Goal: Task Accomplishment & Management: Use online tool/utility

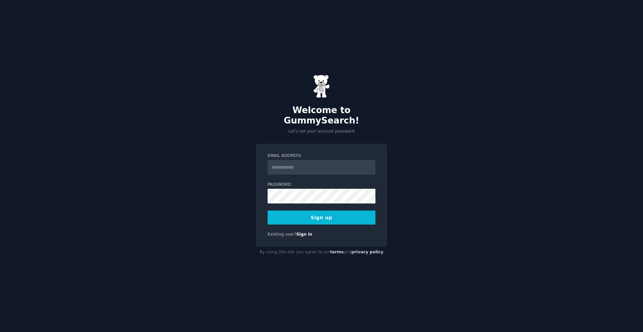
click at [311, 164] on input "Email Address" at bounding box center [322, 167] width 108 height 15
click at [299, 198] on form "**********" at bounding box center [322, 189] width 108 height 72
click at [342, 218] on button "Sign up" at bounding box center [322, 218] width 108 height 14
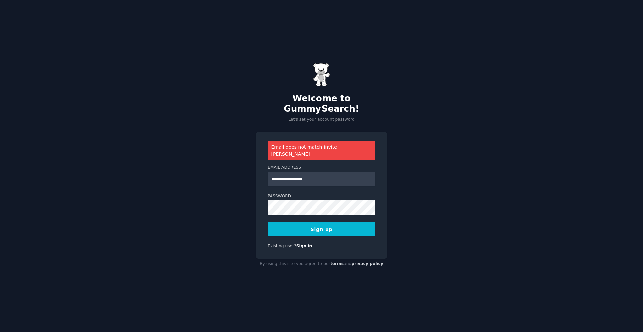
click at [329, 172] on input "**********" at bounding box center [322, 179] width 108 height 15
drag, startPoint x: 293, startPoint y: 162, endPoint x: 286, endPoint y: 171, distance: 10.8
click at [287, 171] on div "**********" at bounding box center [322, 176] width 108 height 22
click at [279, 173] on input "**********" at bounding box center [322, 179] width 108 height 15
type input "**********"
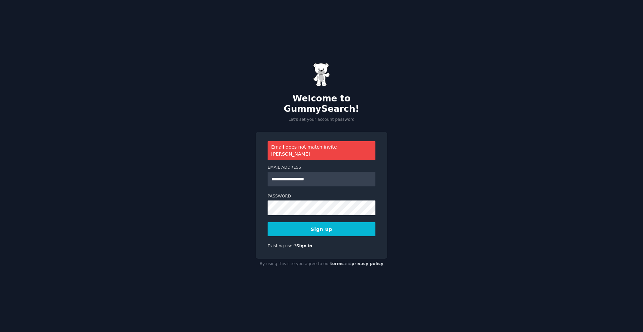
click at [318, 222] on button "Sign up" at bounding box center [322, 229] width 108 height 14
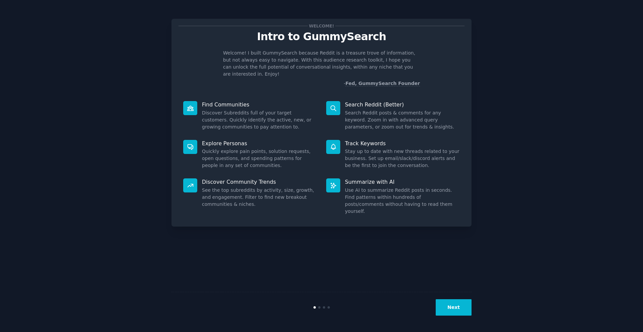
click at [459, 305] on button "Next" at bounding box center [454, 307] width 36 height 16
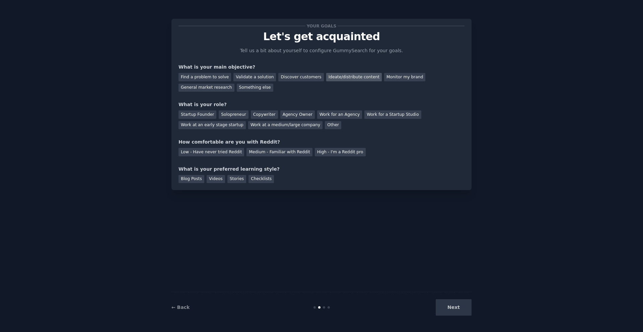
click at [351, 79] on div "Ideate/distribute content" at bounding box center [354, 77] width 56 height 8
click at [384, 80] on div "Monitor my brand" at bounding box center [404, 77] width 41 height 8
click at [278, 79] on div "Discover customers" at bounding box center [300, 77] width 45 height 8
click at [286, 126] on div "Work at a medium/large company" at bounding box center [285, 125] width 74 height 8
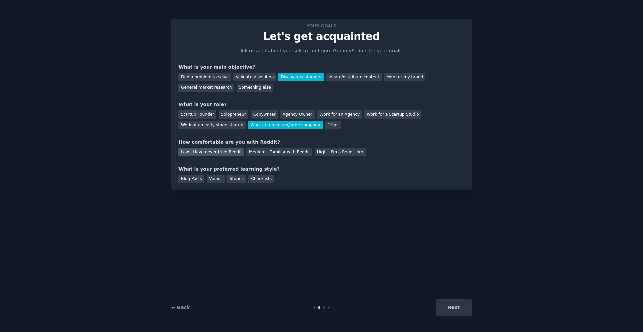
click at [221, 154] on div "Low - Have never tried Reddit" at bounding box center [211, 152] width 66 height 8
click at [262, 153] on div "Medium - Familiar with Reddit" at bounding box center [279, 152] width 66 height 8
click at [219, 180] on div "Videos" at bounding box center [216, 179] width 18 height 8
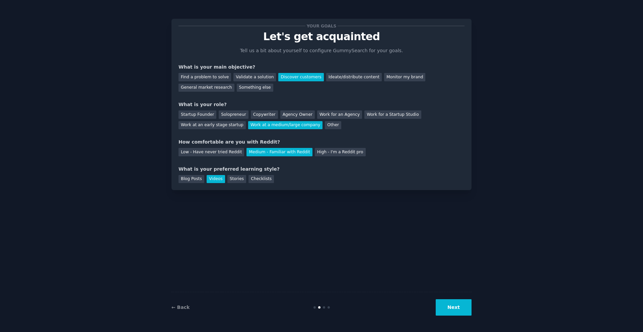
click at [463, 304] on button "Next" at bounding box center [454, 307] width 36 height 16
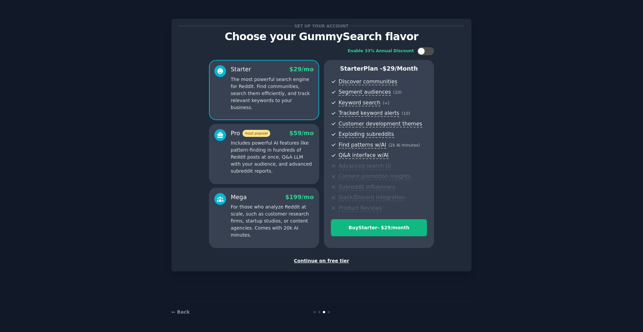
click at [334, 260] on div "Continue on free tier" at bounding box center [321, 260] width 286 height 7
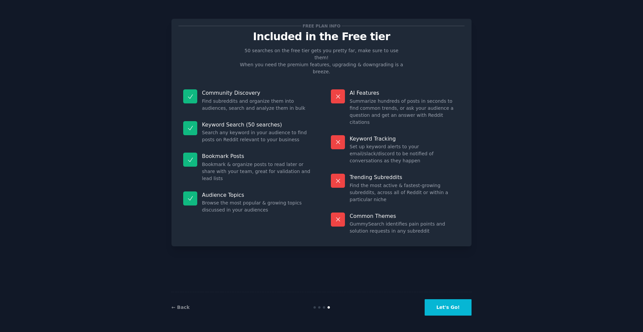
click at [456, 313] on button "Let's Go!" at bounding box center [448, 307] width 47 height 16
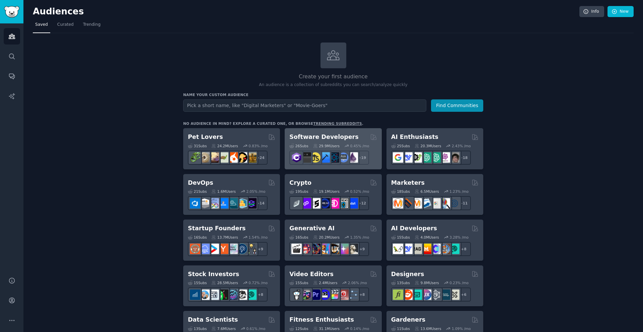
click at [306, 136] on h2 "Software Developers" at bounding box center [323, 137] width 69 height 8
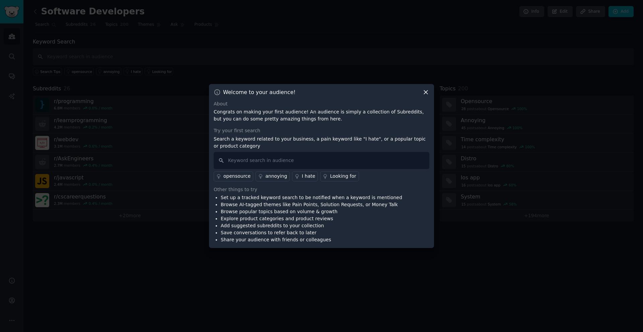
click at [423, 90] on icon at bounding box center [425, 92] width 7 height 7
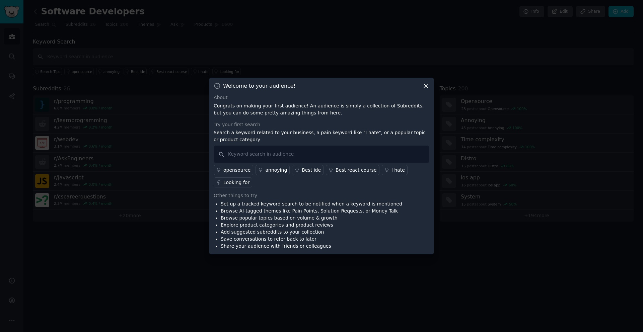
click at [429, 84] on div "Welcome to your audience! About Congrats on making your first audience! An audi…" at bounding box center [321, 166] width 225 height 177
click at [428, 84] on icon at bounding box center [425, 85] width 7 height 7
click at [283, 165] on link "annoying" at bounding box center [272, 170] width 34 height 10
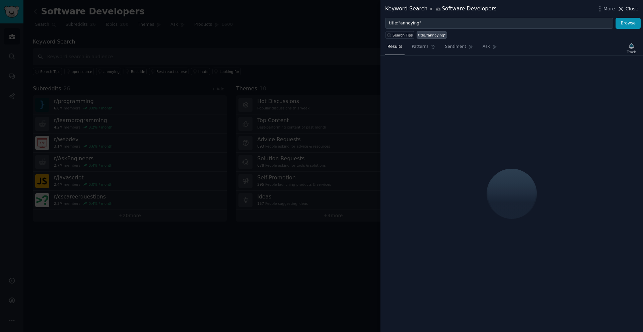
click at [634, 10] on span "Close" at bounding box center [631, 8] width 13 height 7
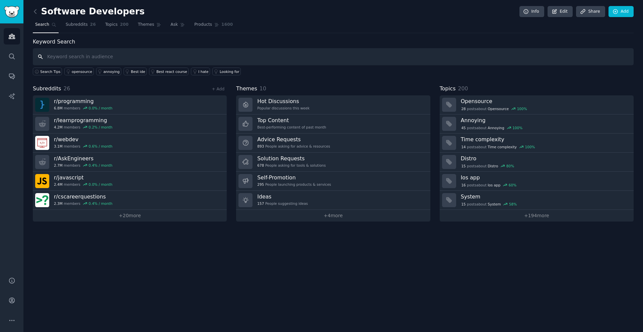
click at [149, 56] on input "text" at bounding box center [333, 56] width 601 height 17
drag, startPoint x: 42, startPoint y: 59, endPoint x: 47, endPoint y: 57, distance: 5.6
click at [42, 59] on input "managed service providers" at bounding box center [333, 56] width 601 height 17
click at [141, 62] on input "managed service providers" at bounding box center [333, 56] width 601 height 17
type input "managed service providers"
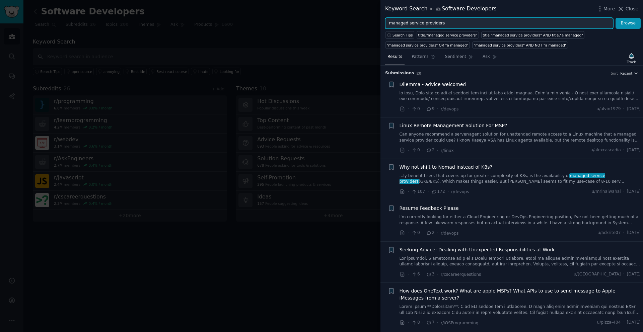
click at [463, 23] on input "managed service providers" at bounding box center [499, 23] width 228 height 11
type input "managed service providers"
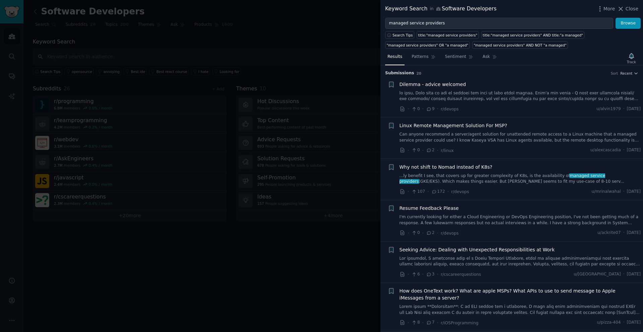
click at [332, 60] on div at bounding box center [321, 166] width 643 height 332
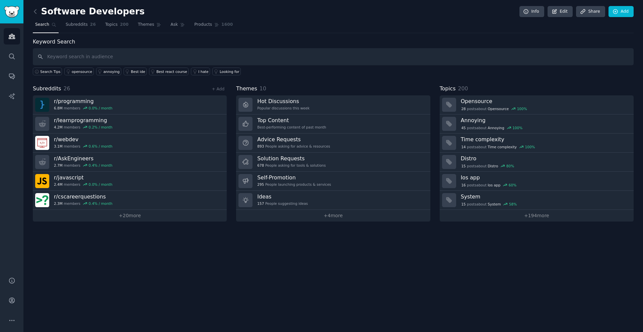
click at [76, 13] on h2 "Software Developers" at bounding box center [89, 11] width 112 height 11
click at [35, 13] on icon at bounding box center [35, 11] width 2 height 4
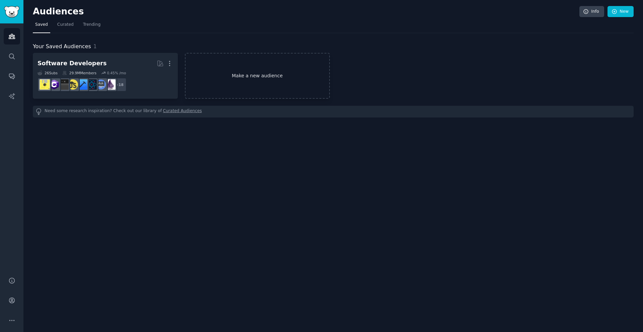
click at [193, 69] on link "Make a new audience" at bounding box center [257, 76] width 145 height 46
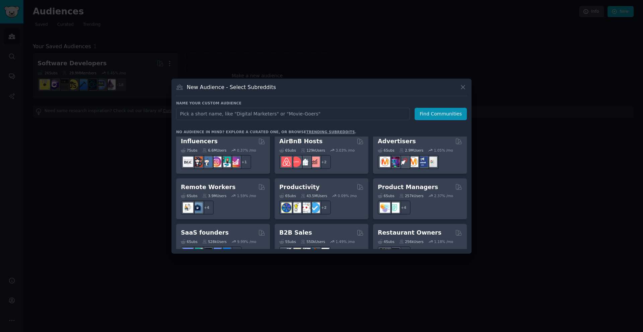
scroll to position [523, 0]
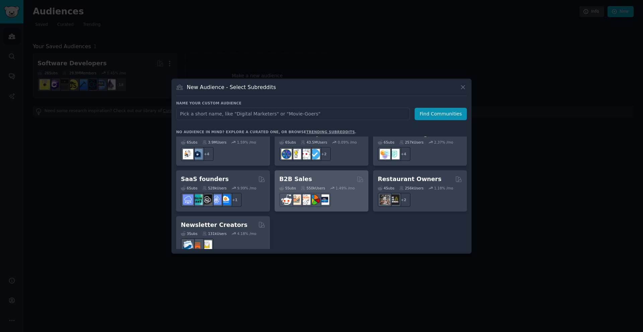
click at [305, 175] on h2 "B2B Sales" at bounding box center [295, 179] width 33 height 8
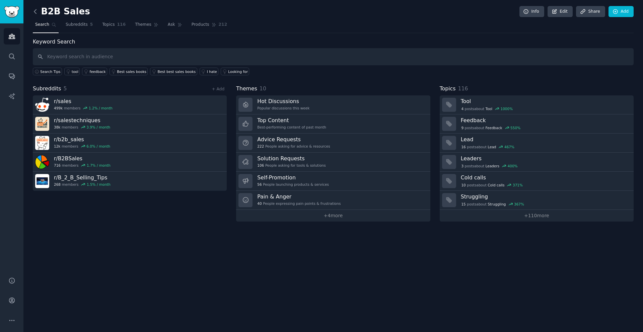
click at [36, 9] on icon at bounding box center [35, 11] width 7 height 7
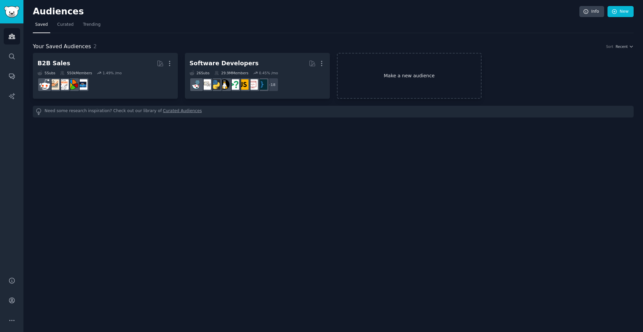
click at [409, 70] on link "Make a new audience" at bounding box center [409, 76] width 145 height 46
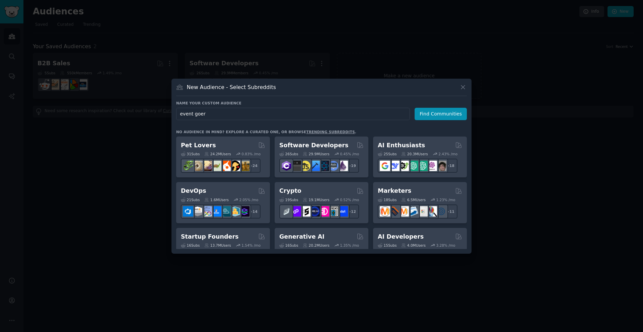
type input "event goers"
click button "Find Communities" at bounding box center [441, 114] width 52 height 12
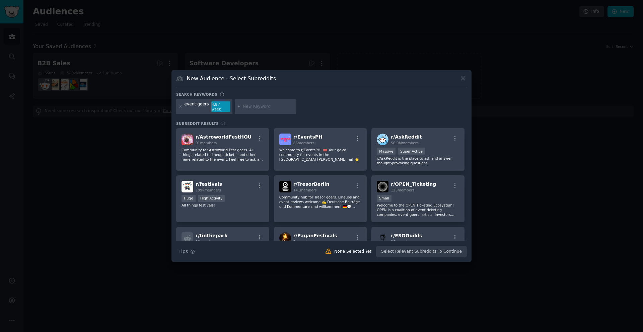
click at [245, 106] on input "text" at bounding box center [268, 107] width 51 height 6
type input "tech events"
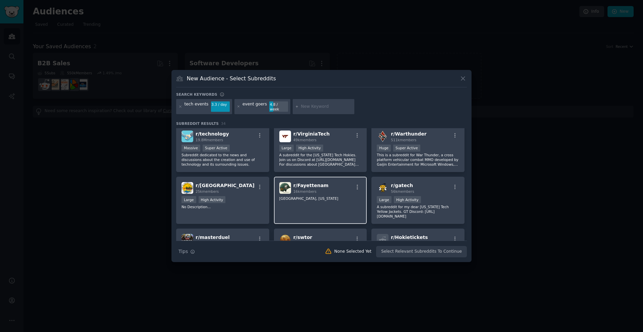
scroll to position [118, 0]
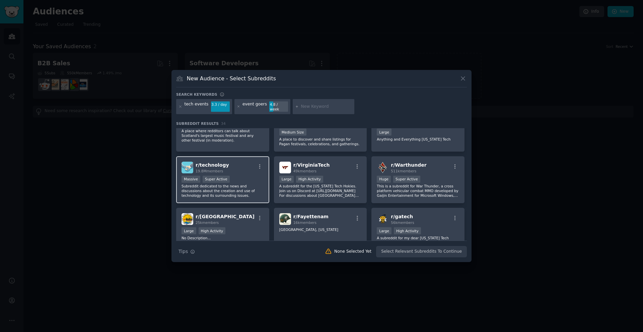
click at [250, 170] on div "r/ technology 19.8M members" at bounding box center [222, 168] width 82 height 12
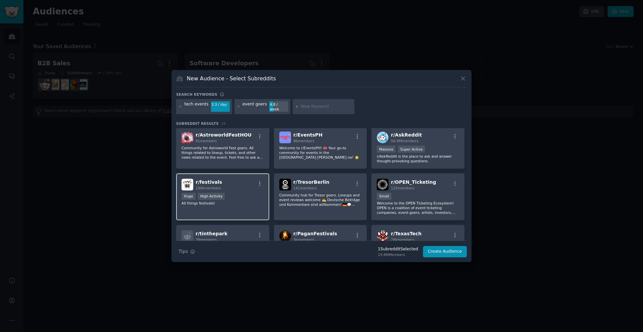
scroll to position [0, 0]
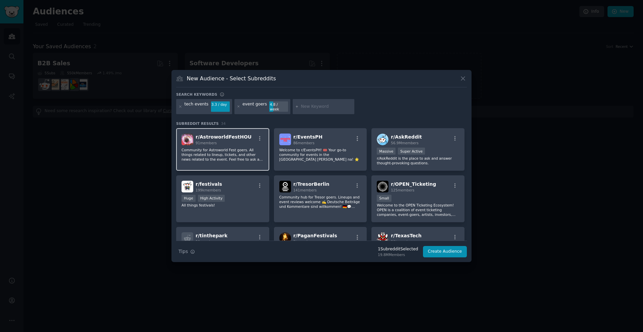
click at [252, 156] on p "Community for Astroworld Fest goers. All things related to lineup, tickets, and…" at bounding box center [222, 155] width 82 height 14
click at [260, 302] on p "Community for Astroworld Fest goers. All things related to lineup, tickets, and…" at bounding box center [222, 309] width 82 height 14
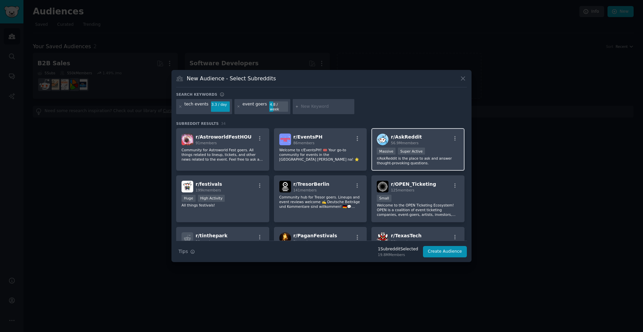
click at [430, 166] on div "r/ AskReddit 56.9M members Massive Super Active r/AskReddit is the place to ask…" at bounding box center [417, 149] width 93 height 43
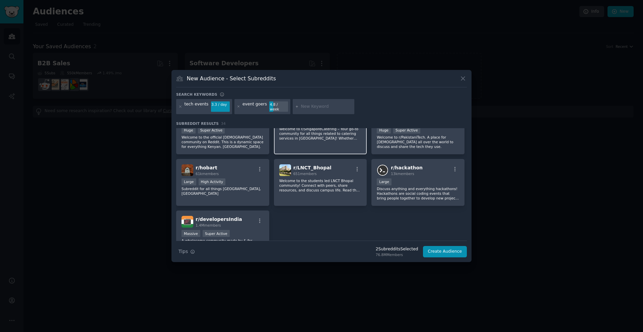
scroll to position [500, 0]
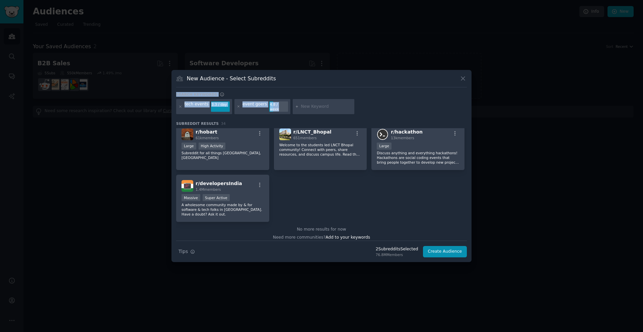
click at [284, 118] on div "New Audience - Select Subreddits Search keywords tech events 3.3 / day event go…" at bounding box center [321, 166] width 300 height 193
click at [308, 106] on input "text" at bounding box center [326, 107] width 51 height 6
type input "events in Europe"
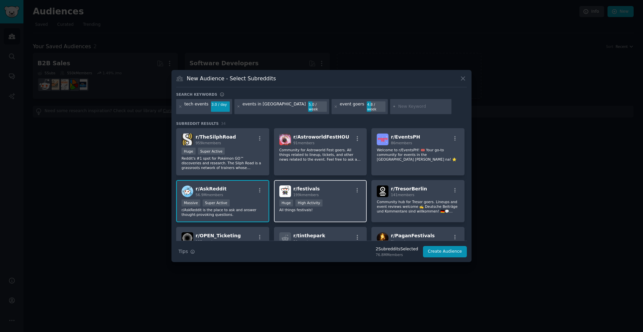
click at [334, 196] on div "r/ festivals 199k members >= 80th percentile for submissions / day Huge High Ac…" at bounding box center [320, 201] width 93 height 43
click at [398, 107] on input "text" at bounding box center [423, 107] width 51 height 6
type input "A"
